Goal: Check status: Check status

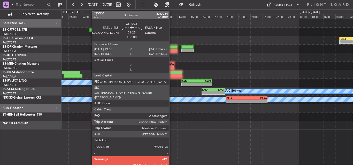
click at [171, 75] on div at bounding box center [173, 76] width 17 height 4
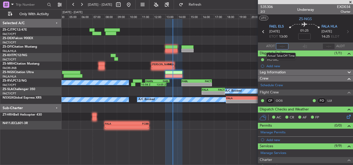
click at [280, 47] on input "text" at bounding box center [282, 46] width 12 height 6
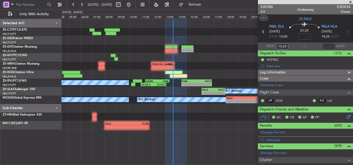
type input "13:23"
click at [351, 0] on span at bounding box center [349, 2] width 5 height 5
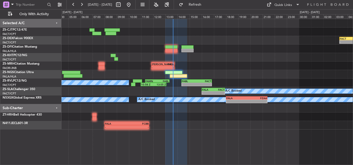
type input "0"
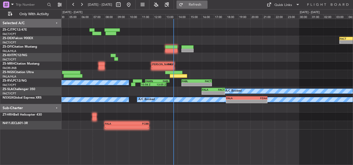
click at [207, 2] on button "Refresh" at bounding box center [191, 5] width 31 height 8
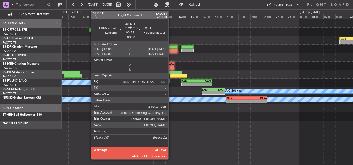
click at [171, 49] on div at bounding box center [171, 51] width 12 height 4
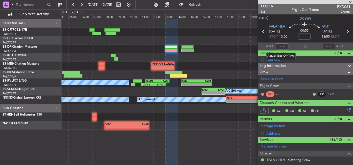
click at [280, 46] on input "text" at bounding box center [282, 46] width 12 height 6
type input "13:01"
click at [350, 2] on span at bounding box center [349, 2] width 5 height 5
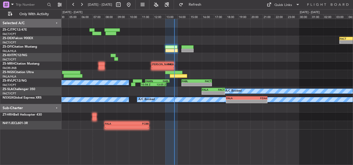
type input "0"
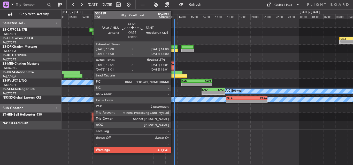
click at [172, 49] on div at bounding box center [171, 51] width 12 height 4
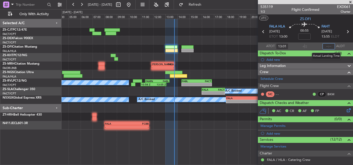
click at [324, 47] on input "text" at bounding box center [328, 46] width 12 height 6
type input "13:44"
click at [350, 1] on span at bounding box center [349, 2] width 5 height 5
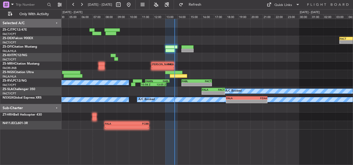
type input "0"
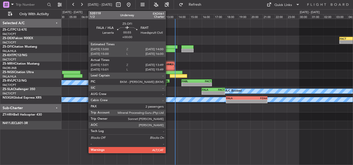
click at [168, 49] on div at bounding box center [170, 51] width 10 height 4
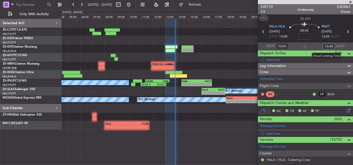
click at [330, 47] on input "13:44" at bounding box center [328, 46] width 12 height 6
type input "13:48"
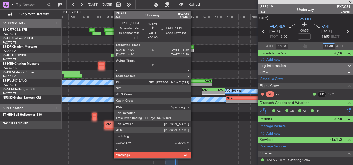
click at [193, 83] on div "-" at bounding box center [189, 84] width 15 height 3
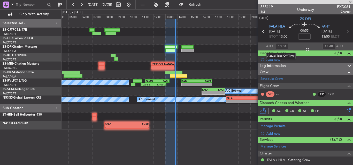
type input "6"
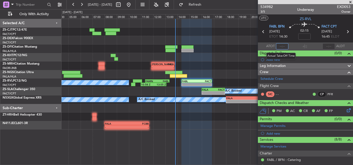
click at [282, 46] on input "text" at bounding box center [282, 46] width 12 height 6
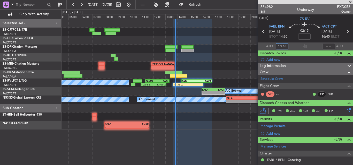
type input "13:48"
click at [350, 3] on span at bounding box center [349, 2] width 5 height 5
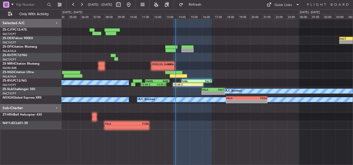
type input "0"
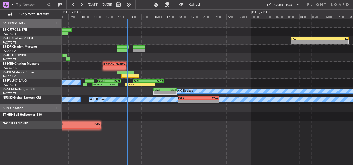
click at [208, 69] on div "- - FACT 03:20 Z HTKJ 08:05 Z HTKJ 08:50 Z FYWH 13:00 Z - - A/C Booked - - [PER…" at bounding box center [206, 74] width 291 height 111
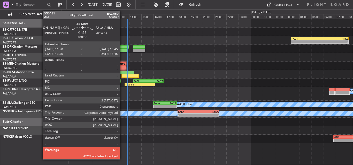
click at [122, 65] on div "FALA" at bounding box center [119, 64] width 11 height 3
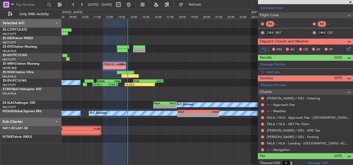
scroll to position [73, 0]
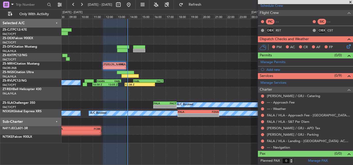
click at [350, 1] on span at bounding box center [349, 2] width 5 height 5
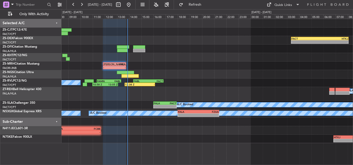
scroll to position [0, 0]
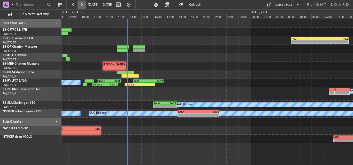
click at [81, 4] on button at bounding box center [81, 5] width 8 height 8
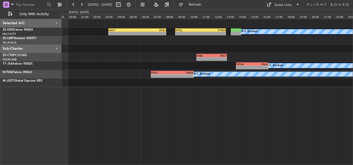
click at [188, 48] on div "HTKJ 08:50 Z FYWH 13:00 Z - - A/C Booked FACT 03:20 Z HTKJ 08:05 Z - - FALA 04:…" at bounding box center [206, 53] width 291 height 68
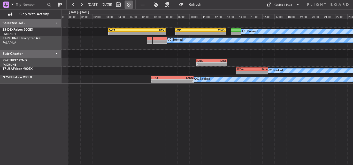
click at [133, 2] on button at bounding box center [128, 5] width 8 height 8
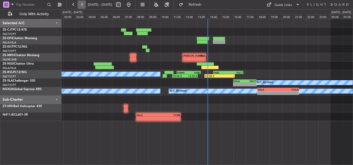
click at [80, 3] on button at bounding box center [81, 5] width 8 height 8
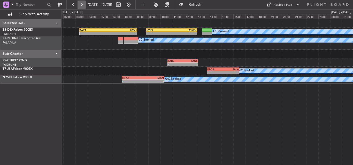
click at [80, 3] on button at bounding box center [81, 5] width 8 height 8
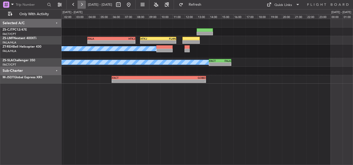
click at [81, 4] on button at bounding box center [81, 5] width 8 height 8
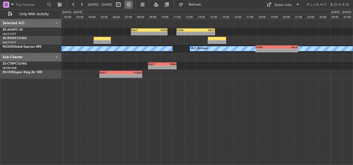
click at [133, 7] on button at bounding box center [128, 5] width 8 height 8
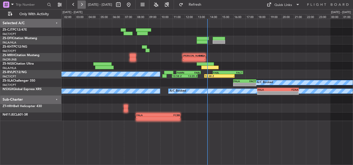
click at [83, 5] on button at bounding box center [81, 5] width 8 height 8
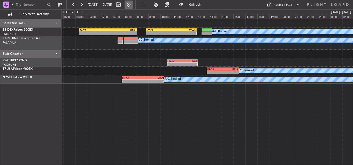
click at [133, 2] on button at bounding box center [128, 5] width 8 height 8
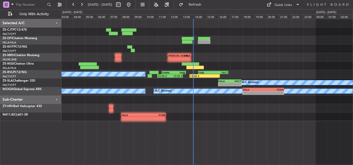
click at [236, 51] on div "- - [PERSON_NAME] 11:50 Z FALA 13:45 Z FABL 14:20 Z FACT 16:50 Z 13:38 Z - FAMN…" at bounding box center [206, 70] width 291 height 102
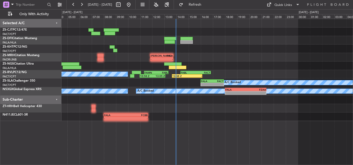
click at [215, 117] on div "- - [PERSON_NAME] 11:50 Z FALA 13:45 Z FABL 14:20 Z FACT 16:50 Z 13:38 Z - FAMN…" at bounding box center [206, 70] width 291 height 102
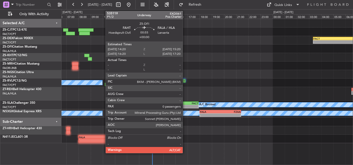
click at [208, 138] on div "- - FALA 08:00 Z FCBB 11:40 Z" at bounding box center [206, 139] width 291 height 9
click at [206, 3] on span "Refresh" at bounding box center [195, 5] width 22 height 4
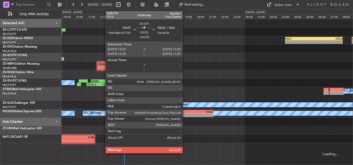
click at [205, 55] on div "- - FACT 03:20 Z HTKJ 08:05 Z HTKJ 08:50 Z FYWH 13:00 Z - - A/C Booked - - [PER…" at bounding box center [206, 81] width 291 height 124
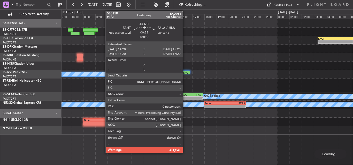
click at [238, 58] on div "- - [PERSON_NAME] 11:50 Z FALA 13:45 Z" at bounding box center [206, 57] width 291 height 9
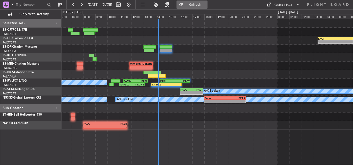
drag, startPoint x: 203, startPoint y: 3, endPoint x: 196, endPoint y: 7, distance: 8.8
click at [201, 4] on button "Refresh" at bounding box center [191, 5] width 31 height 8
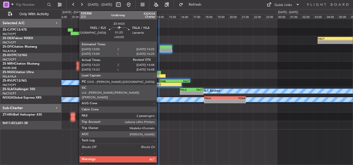
click at [202, 130] on div "- - FACT 03:20 Z HTKJ 08:05 Z - - HTKJ 08:50 Z FYWH 13:00 Z - - [PERSON_NAME] 1…" at bounding box center [206, 92] width 291 height 147
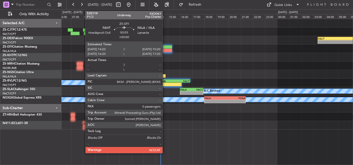
click at [165, 47] on div at bounding box center [166, 47] width 12 height 4
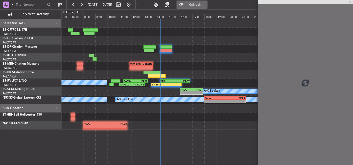
click at [200, 6] on button "Refresh" at bounding box center [191, 5] width 31 height 8
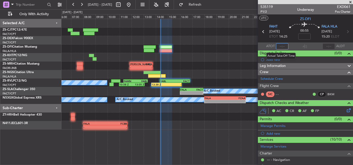
click at [280, 46] on input "text" at bounding box center [282, 46] width 12 height 6
type input "14:20"
click at [351, 3] on span at bounding box center [349, 2] width 5 height 5
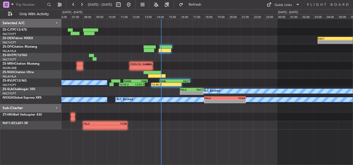
click at [201, 148] on div "- - FACT 03:20 Z HTKJ 08:05 Z - - HTKJ 08:50 Z FYWH 13:00 Z - - [PERSON_NAME] 1…" at bounding box center [206, 92] width 291 height 147
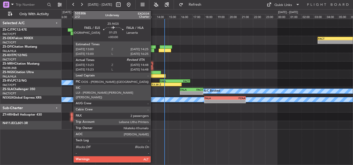
click at [153, 77] on div at bounding box center [156, 76] width 17 height 4
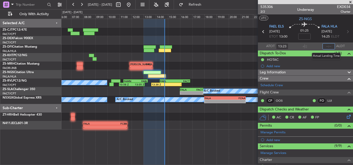
click at [325, 46] on input "text" at bounding box center [328, 46] width 12 height 6
type input "14:42"
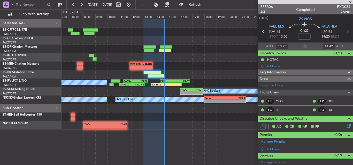
click at [350, 1] on span at bounding box center [349, 2] width 5 height 5
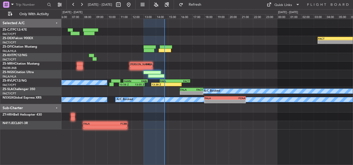
type input "0"
